Goal: Transaction & Acquisition: Purchase product/service

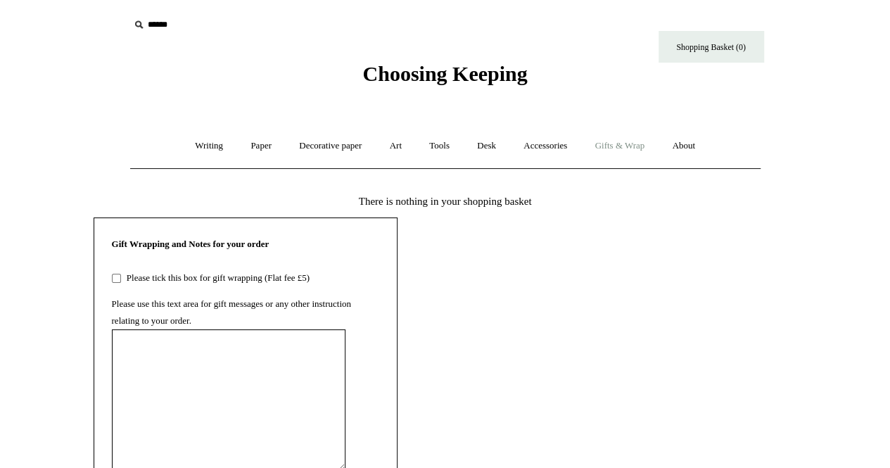
click at [626, 146] on link "Gifts & Wrap +" at bounding box center [619, 145] width 75 height 37
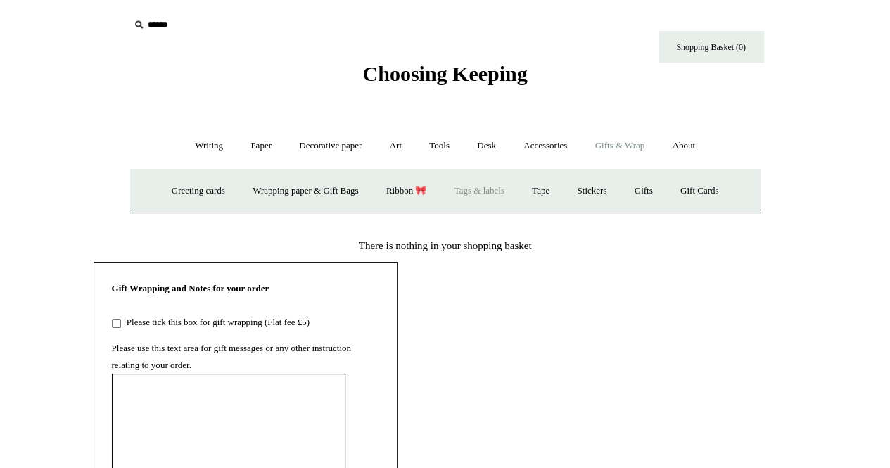
click at [490, 189] on link "Tags & labels" at bounding box center [479, 190] width 75 height 37
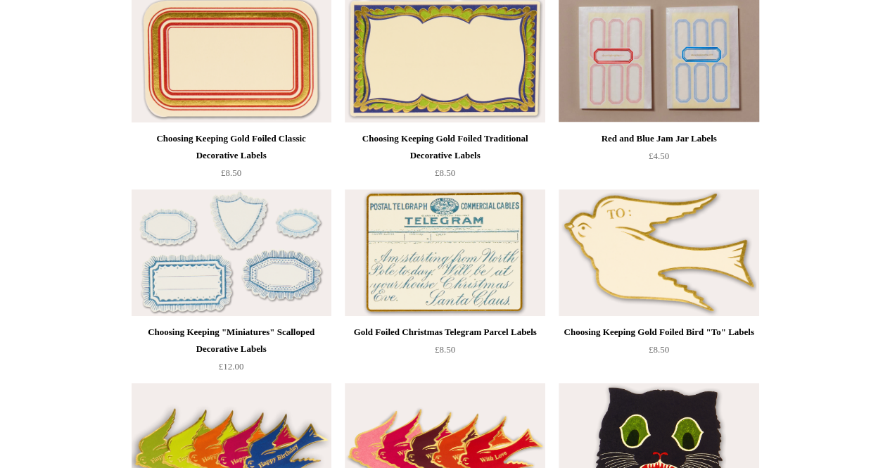
scroll to position [186, 0]
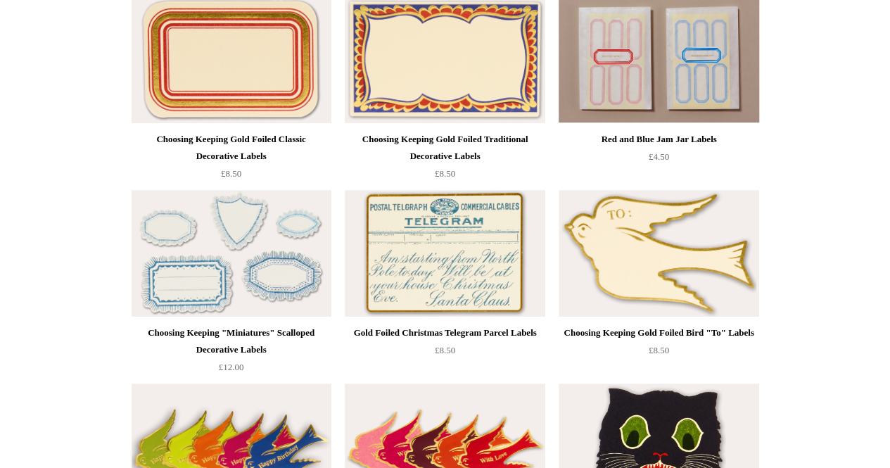
click at [420, 82] on img at bounding box center [445, 59] width 200 height 127
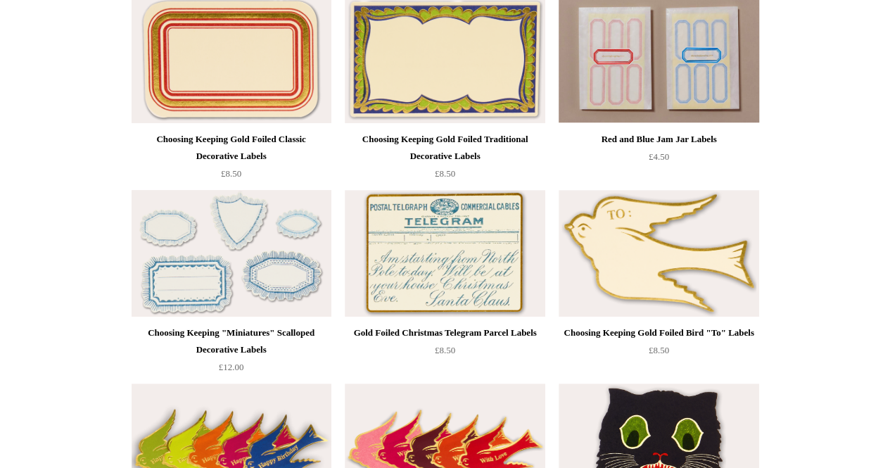
click at [252, 234] on img at bounding box center [232, 253] width 200 height 127
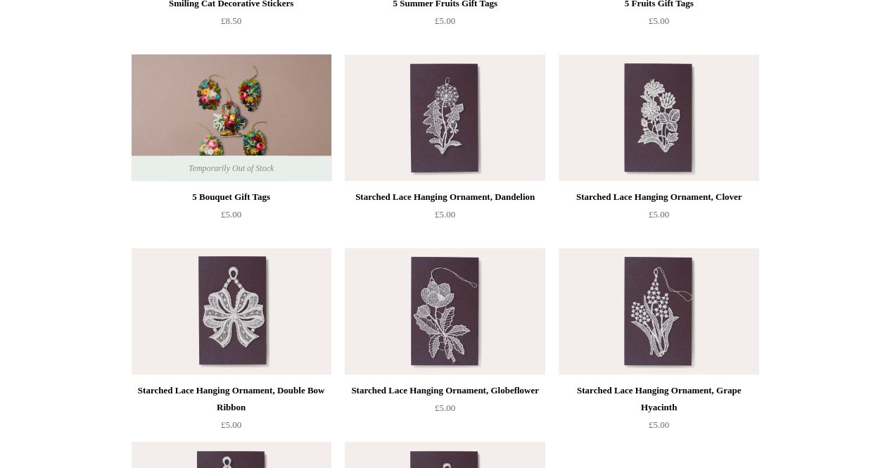
scroll to position [902, 0]
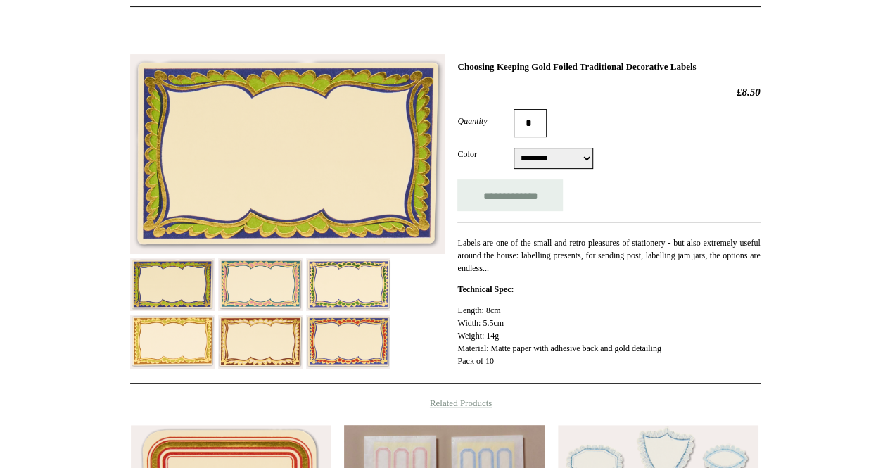
scroll to position [161, 0]
click at [258, 284] on img at bounding box center [260, 284] width 84 height 53
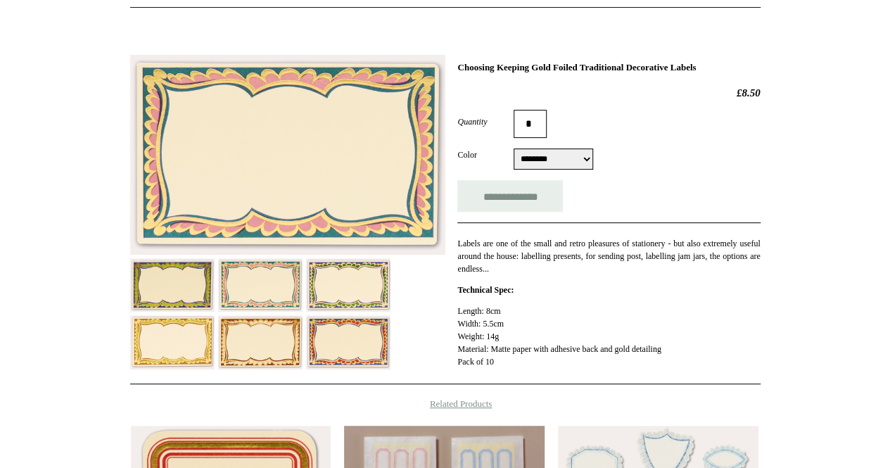
click at [323, 281] on img at bounding box center [348, 284] width 84 height 53
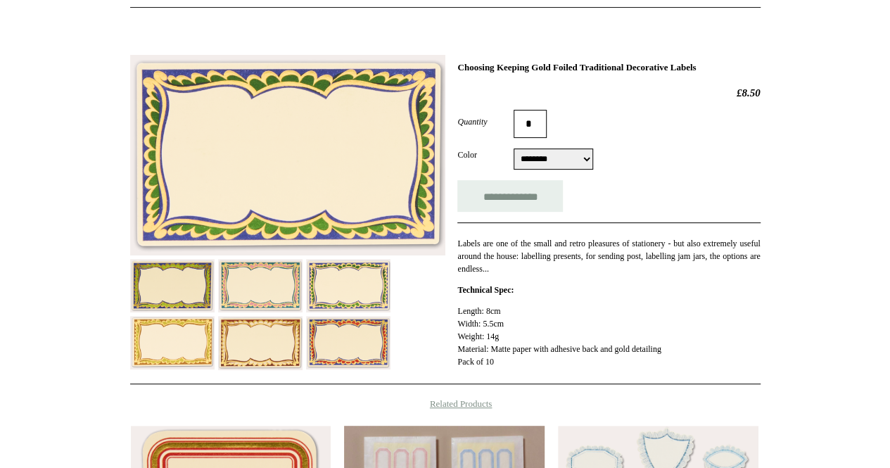
click at [345, 353] on img at bounding box center [348, 342] width 84 height 53
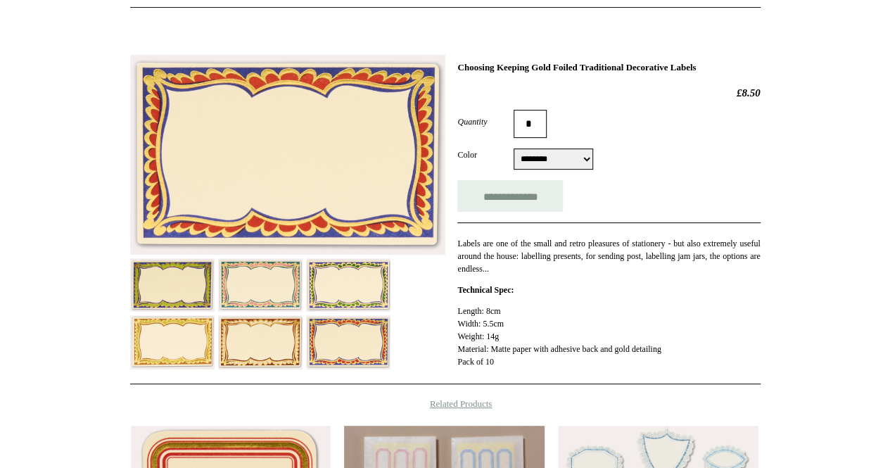
click at [274, 332] on img at bounding box center [260, 342] width 84 height 54
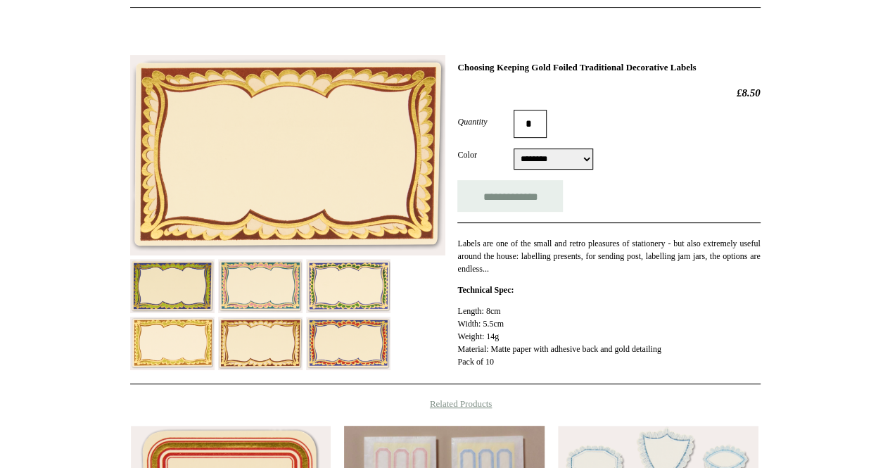
click at [196, 338] on img at bounding box center [172, 343] width 84 height 53
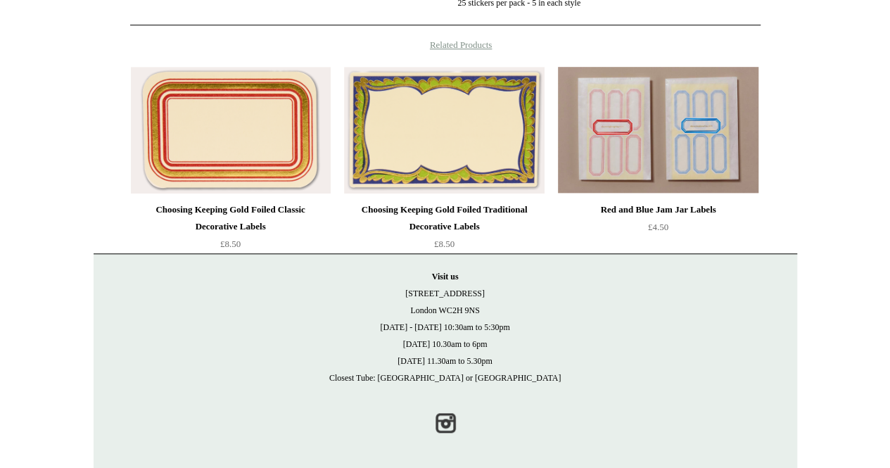
scroll to position [493, 0]
